Goal: Unclear

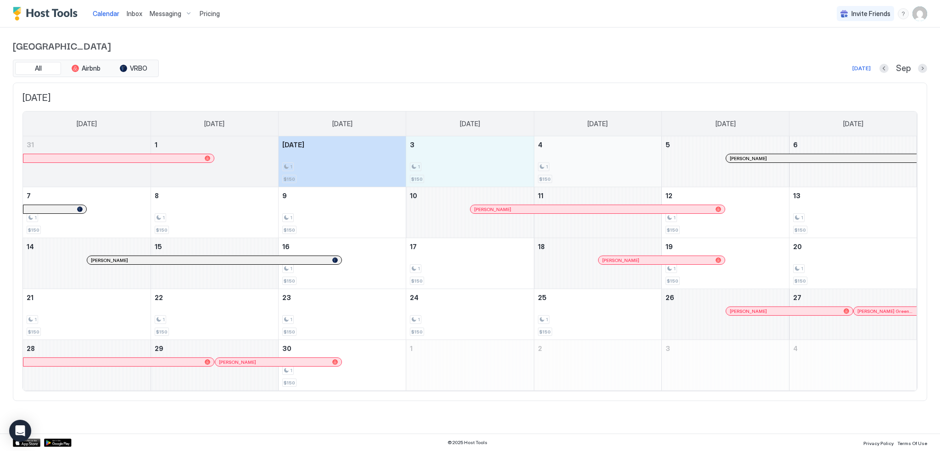
drag, startPoint x: 327, startPoint y: 167, endPoint x: 564, endPoint y: 158, distance: 237.2
click at [564, 158] on tr "31 1 [DATE] 1 $150 3 1 $150 4 1 $150 5 [PERSON_NAME] 6" at bounding box center [470, 161] width 895 height 51
